Goal: Information Seeking & Learning: Check status

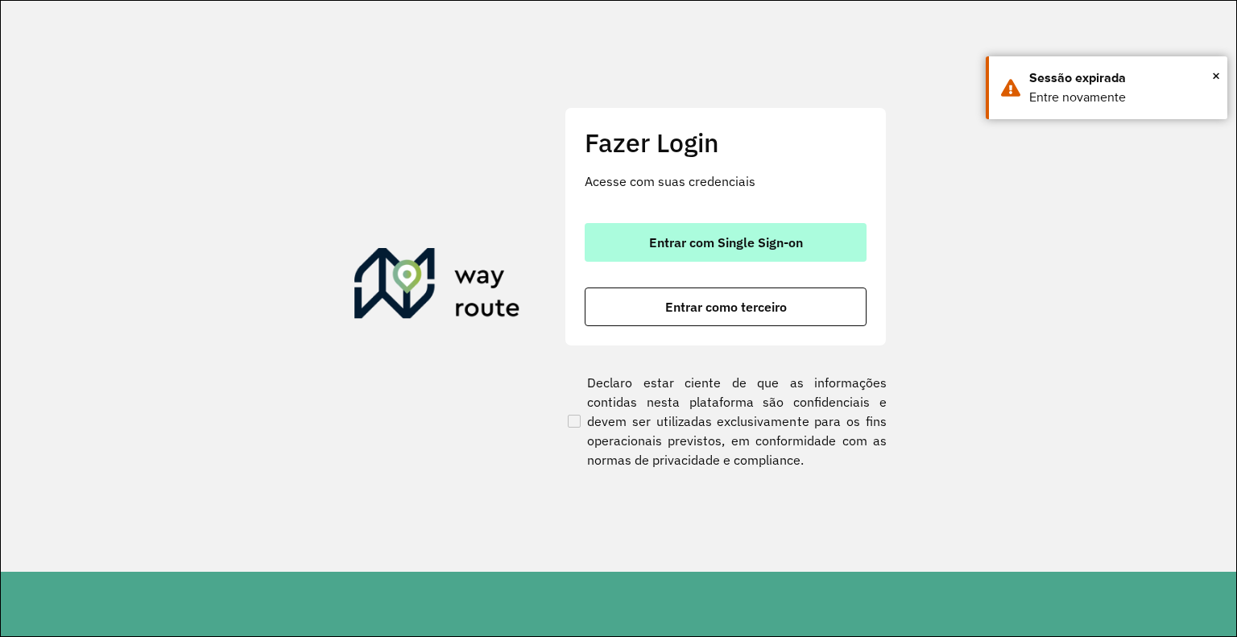
drag, startPoint x: 660, startPoint y: 226, endPoint x: 658, endPoint y: 234, distance: 8.2
click at [660, 226] on button "Entrar com Single Sign-on" at bounding box center [726, 242] width 282 height 39
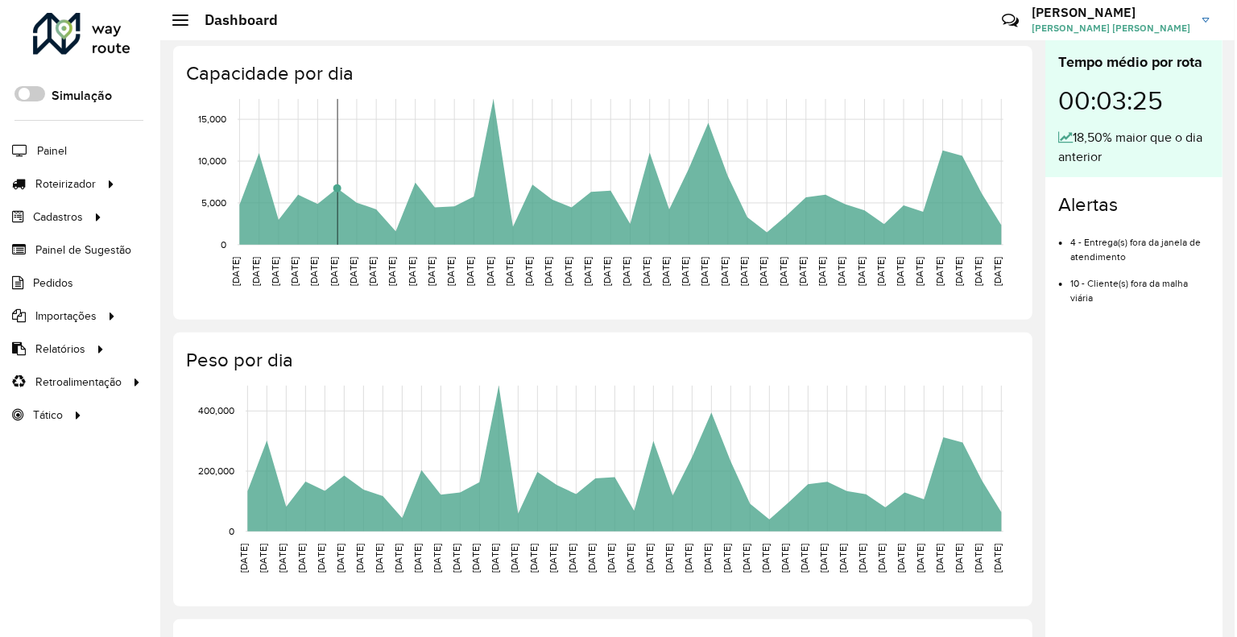
scroll to position [242, 0]
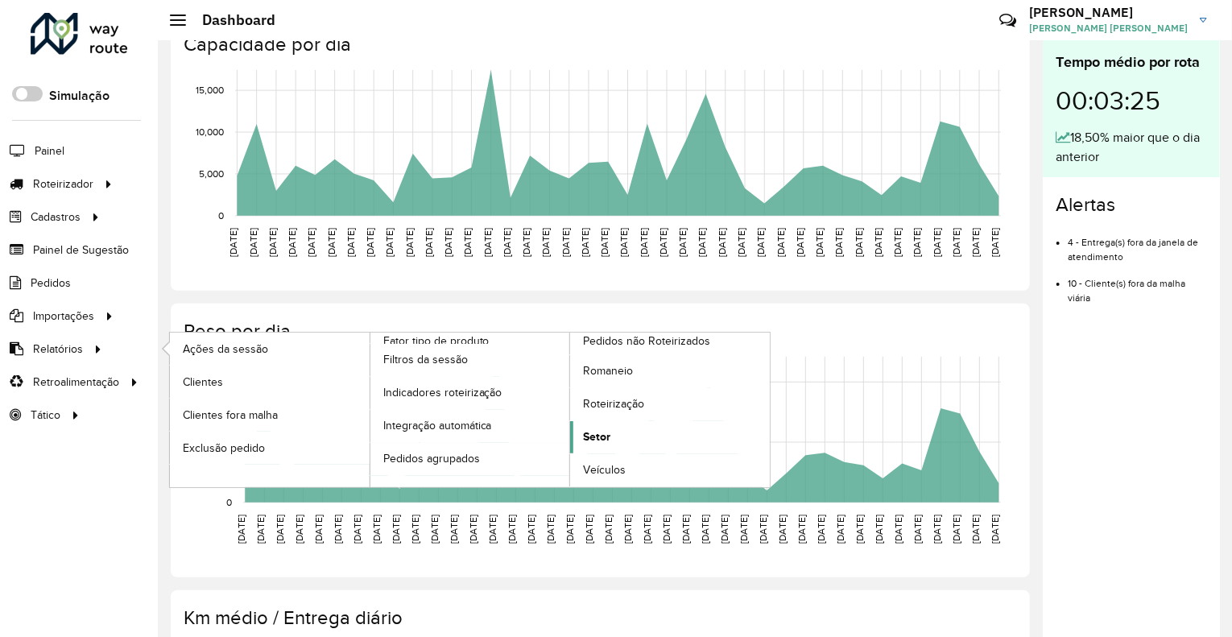
click at [622, 434] on link "Setor" at bounding box center [670, 437] width 200 height 32
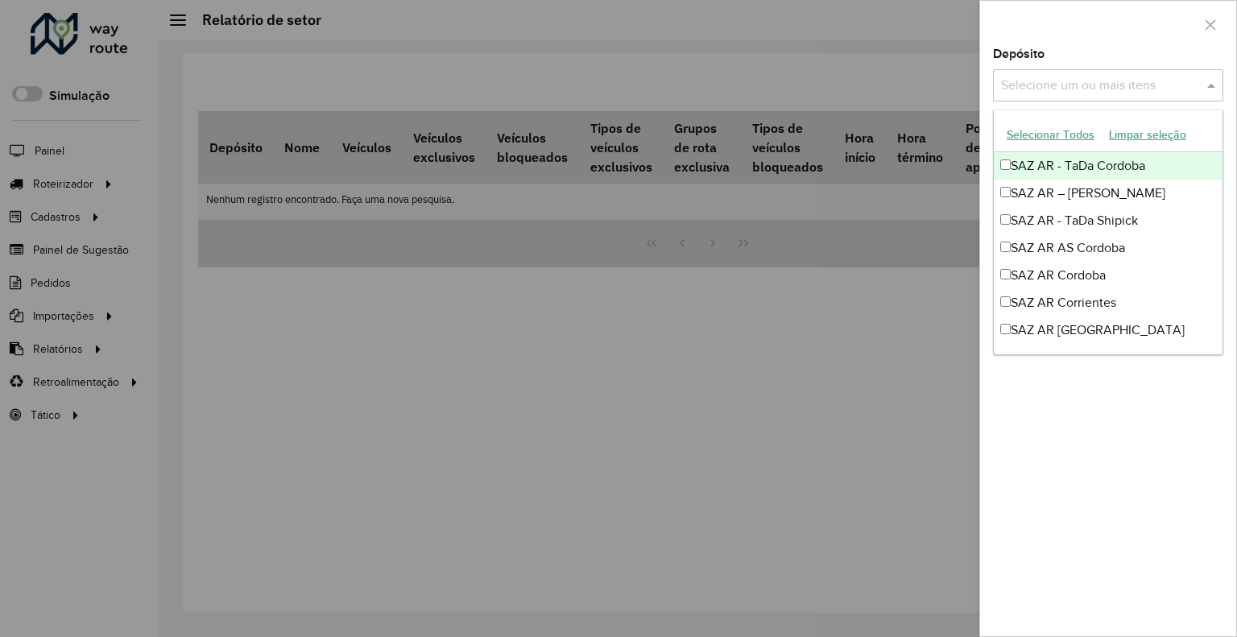
click at [1143, 72] on div "Selecione um ou mais itens" at bounding box center [1108, 85] width 230 height 32
drag, startPoint x: 1094, startPoint y: 160, endPoint x: 1200, endPoint y: 170, distance: 106.8
click at [1095, 162] on div "SAZ AR - TaDa Cordoba" at bounding box center [1108, 165] width 229 height 27
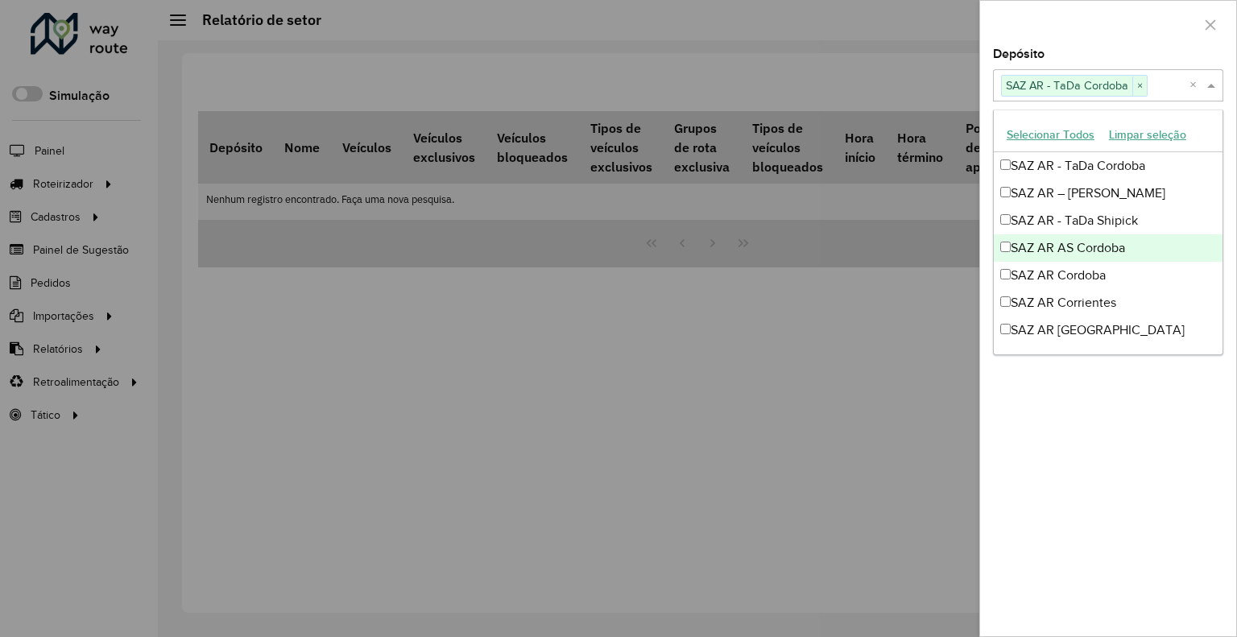
drag, startPoint x: 856, startPoint y: 400, endPoint x: 972, endPoint y: 286, distance: 162.3
click at [859, 396] on div at bounding box center [618, 318] width 1237 height 637
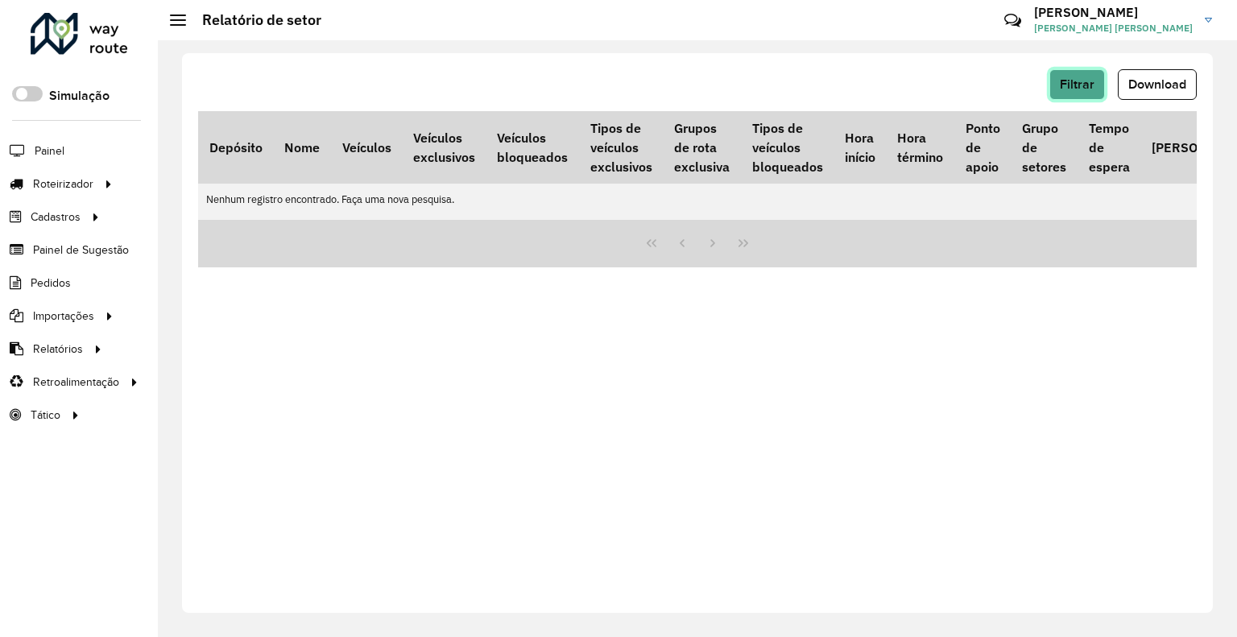
click at [1082, 81] on button "Filtrar" at bounding box center [1078, 84] width 56 height 31
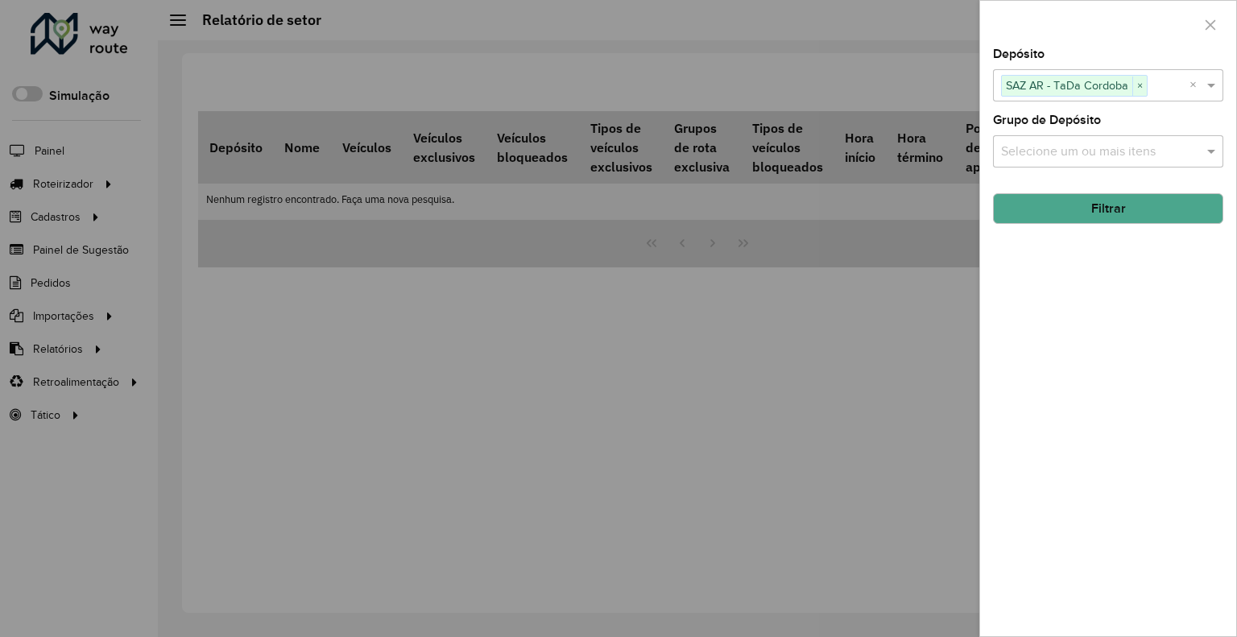
click at [1090, 214] on button "Filtrar" at bounding box center [1108, 208] width 230 height 31
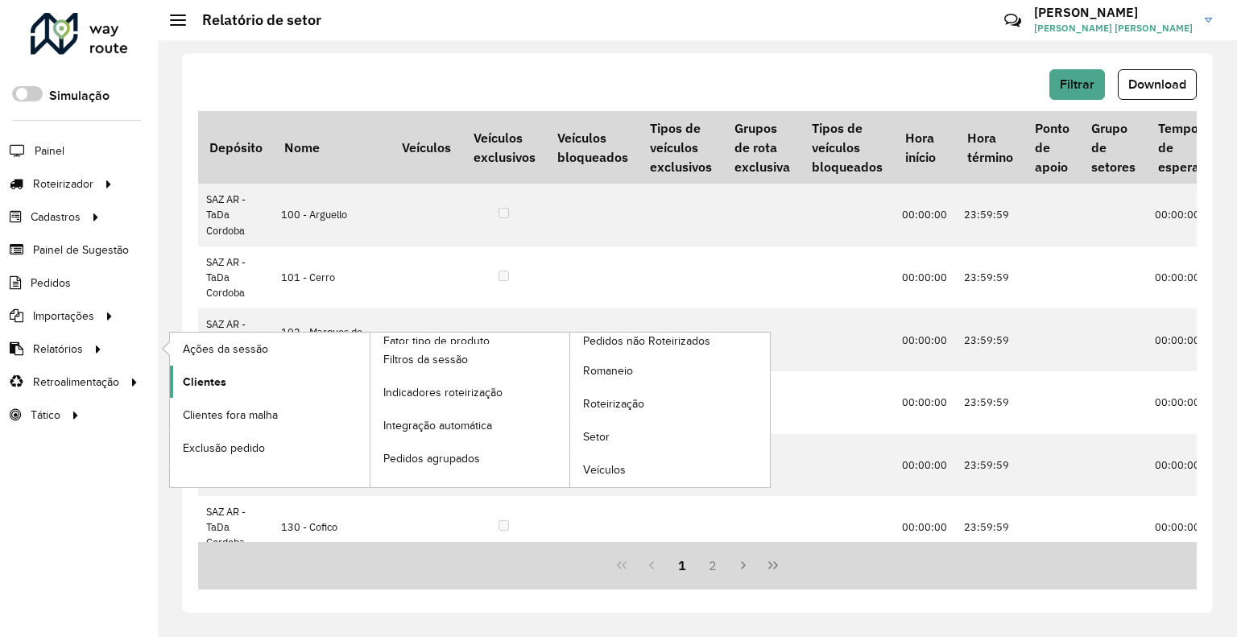
click at [251, 386] on link "Clientes" at bounding box center [270, 382] width 200 height 32
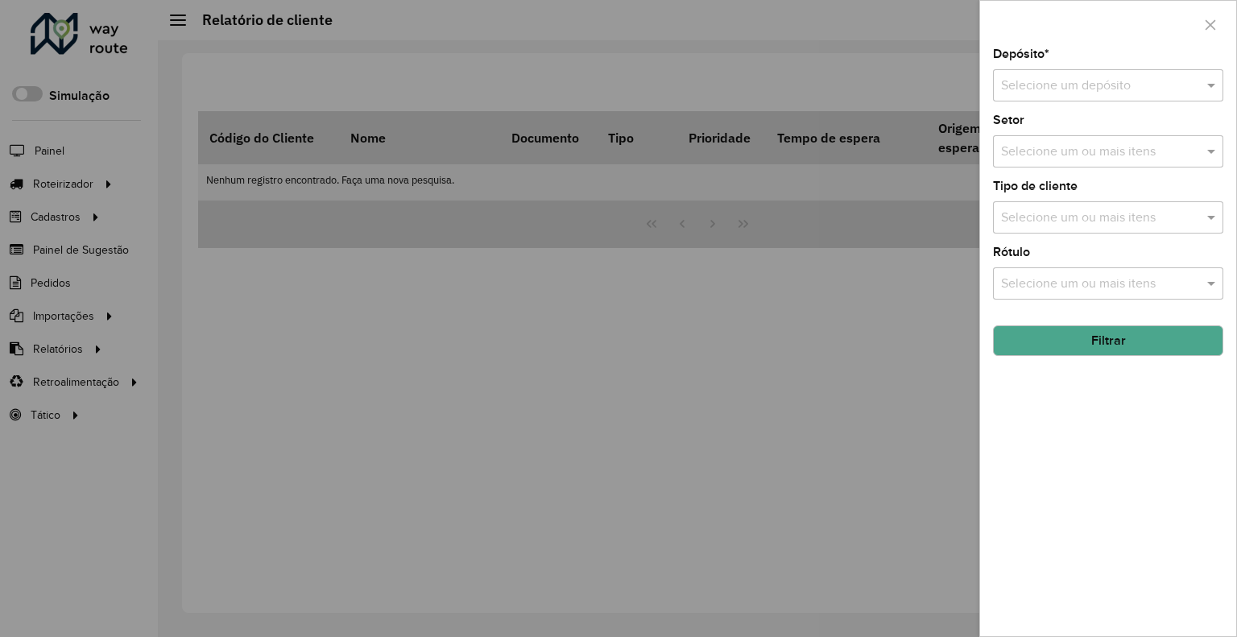
click at [1078, 77] on input "text" at bounding box center [1092, 86] width 182 height 19
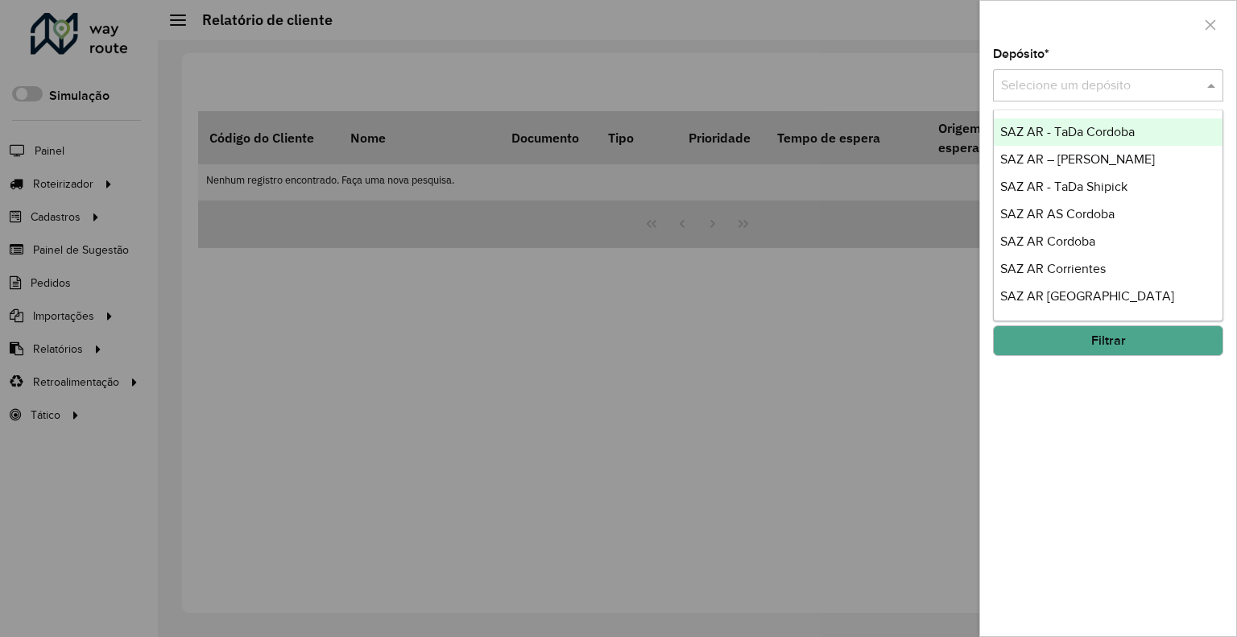
click at [1086, 125] on span "SAZ AR - TaDa Cordoba" at bounding box center [1067, 132] width 135 height 14
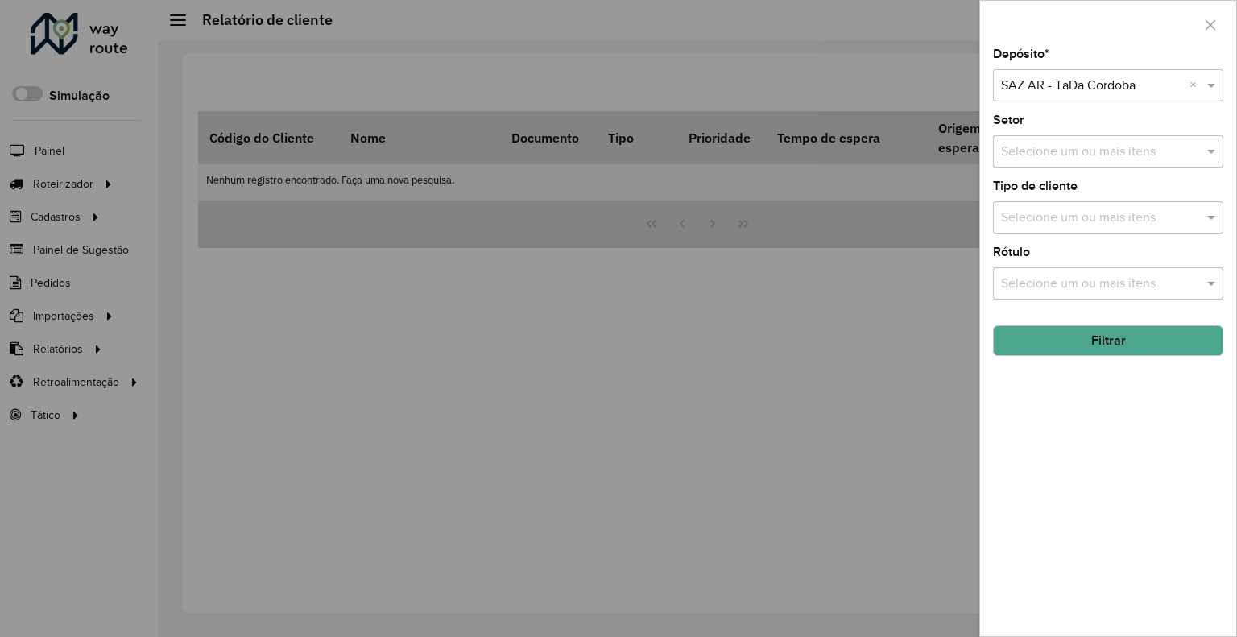
drag, startPoint x: 1028, startPoint y: 345, endPoint x: 1000, endPoint y: 371, distance: 37.6
click at [1029, 346] on button "Filtrar" at bounding box center [1108, 340] width 230 height 31
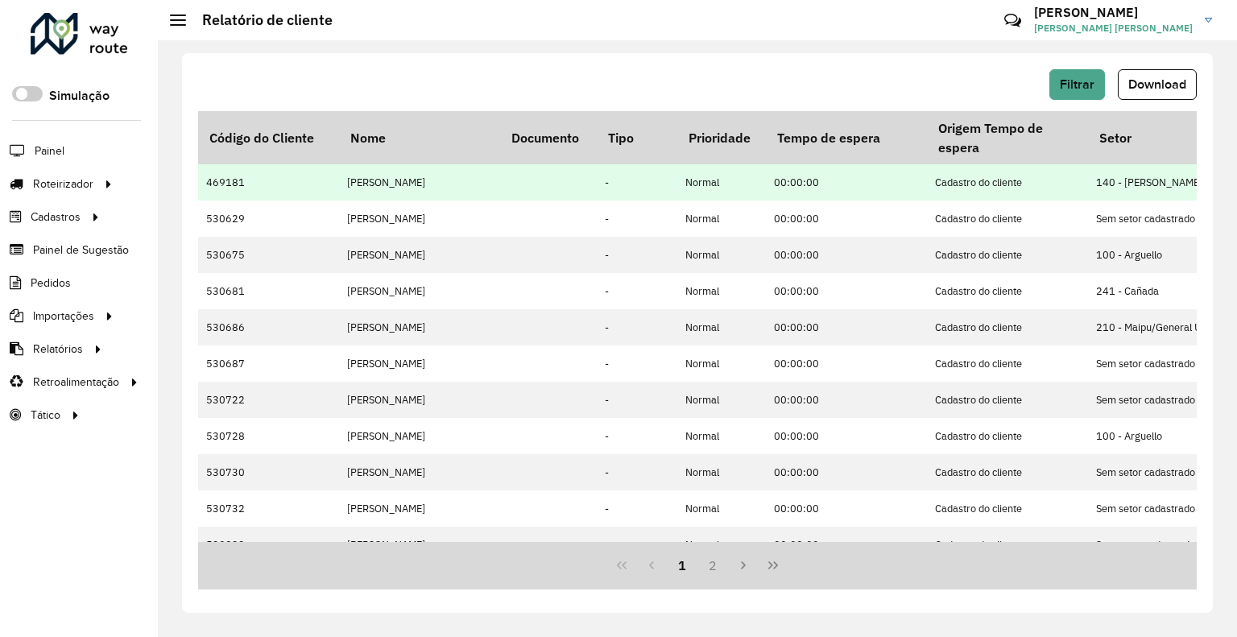
click at [223, 180] on td "469181" at bounding box center [268, 182] width 141 height 36
click at [222, 182] on td "469181" at bounding box center [268, 182] width 141 height 36
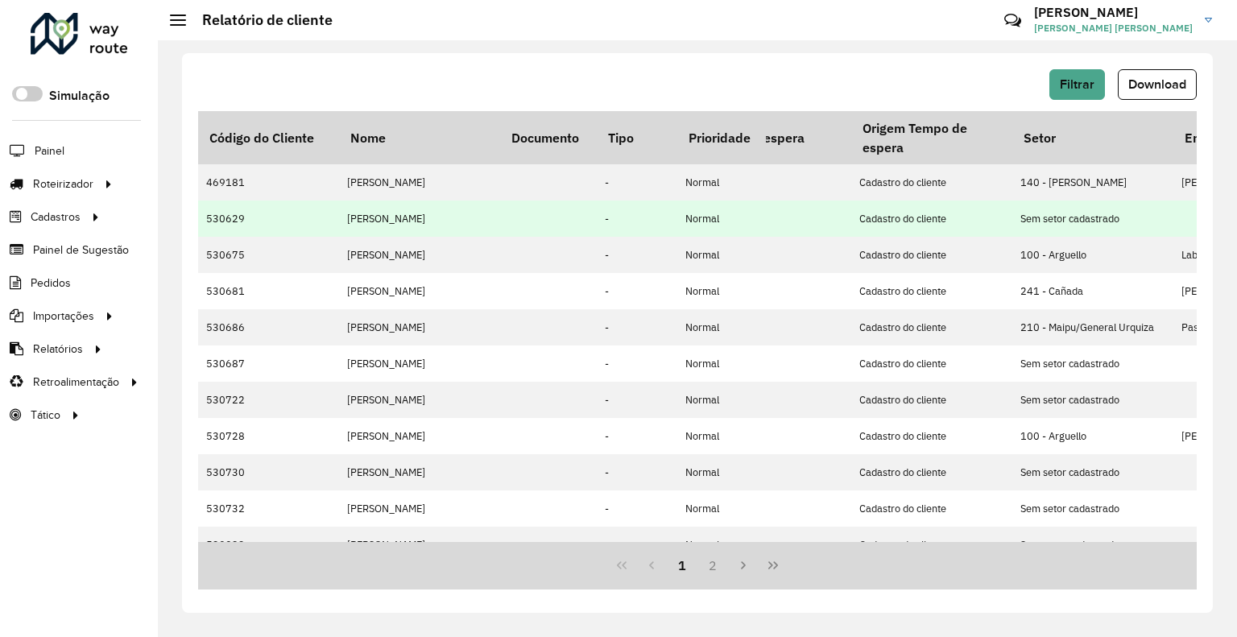
scroll to position [0, 242]
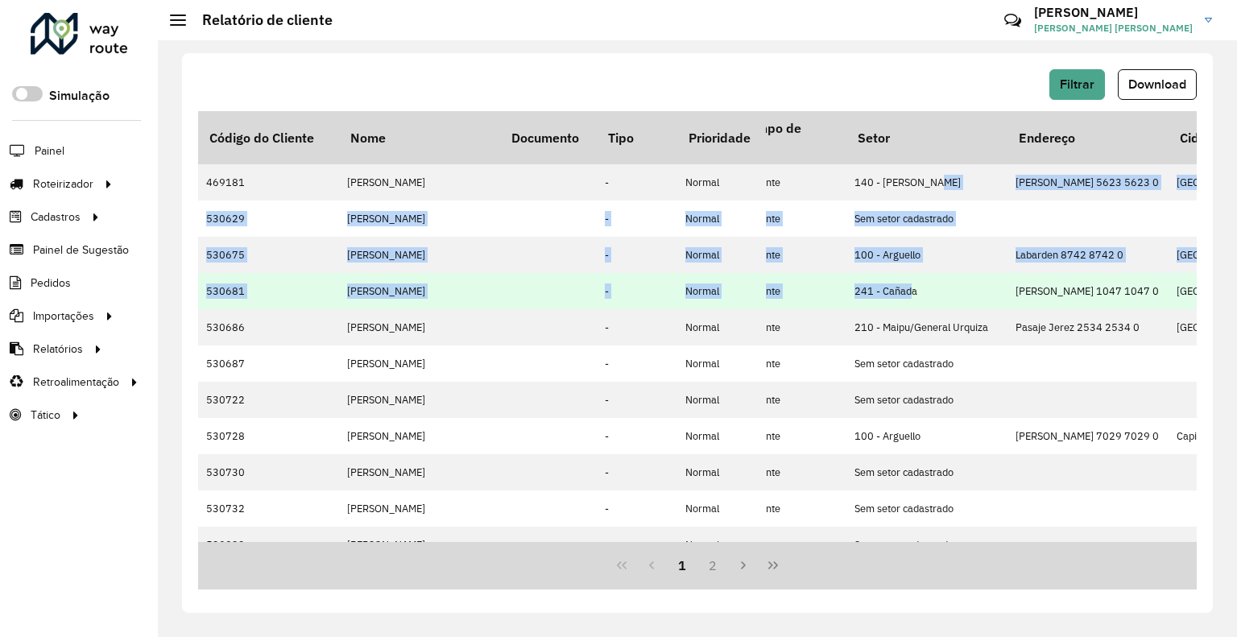
drag, startPoint x: 930, startPoint y: 180, endPoint x: 909, endPoint y: 300, distance: 121.2
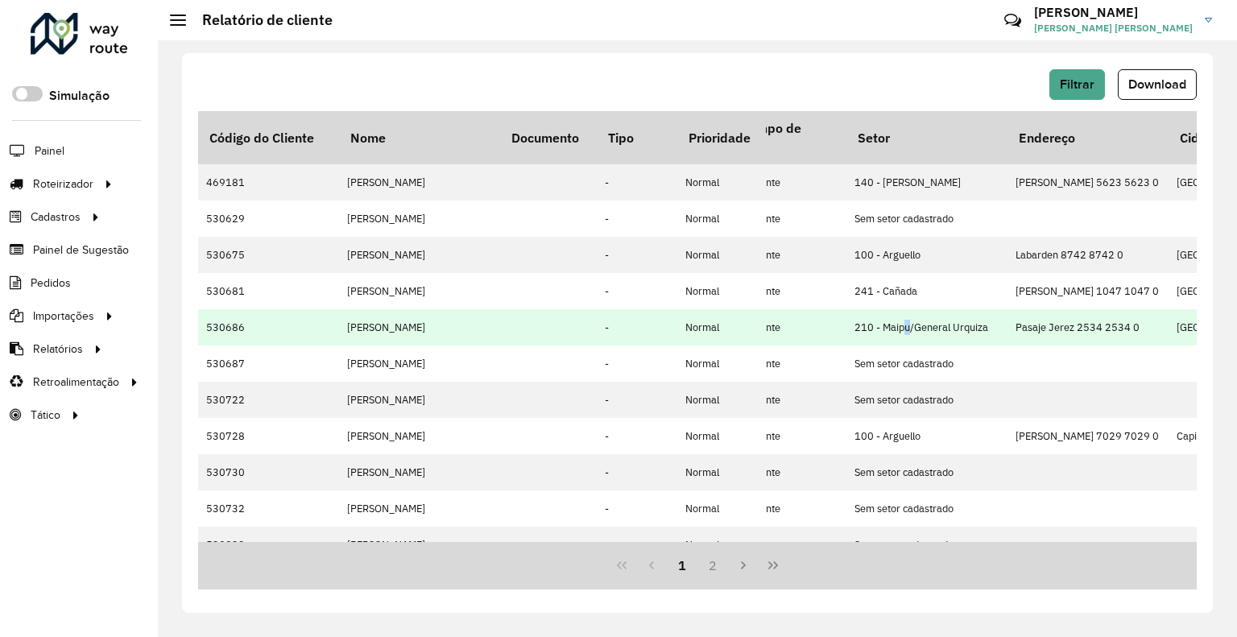
click at [909, 315] on td "210 - Maipu/General Urquiza" at bounding box center [927, 327] width 161 height 36
